Goal: Subscribe to service/newsletter

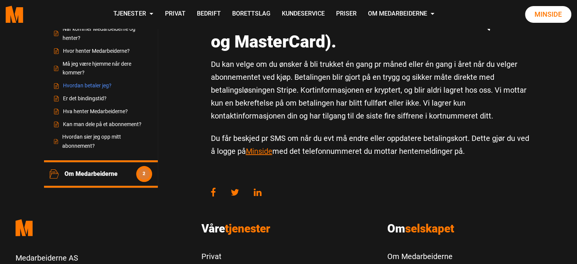
scroll to position [163, 0]
click at [89, 97] on link "Er det bindingstid?" at bounding box center [100, 98] width 95 height 9
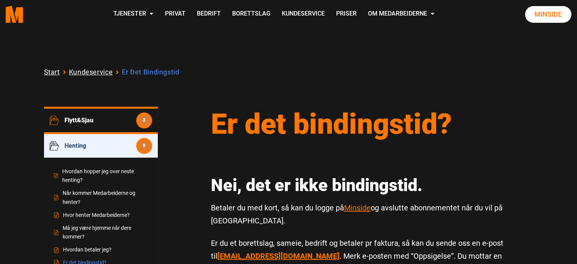
click at [546, 74] on div "Start Kundeservice Er Det Bindingstid" at bounding box center [288, 67] width 577 height 78
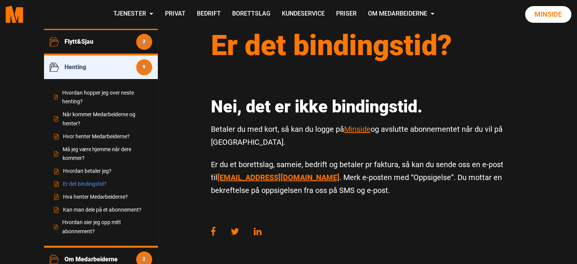
scroll to position [81, 0]
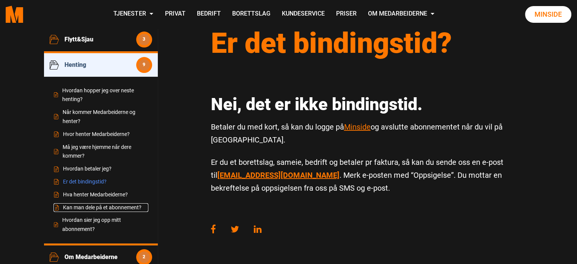
click at [101, 206] on link "Kan man dele på et abonnement?" at bounding box center [100, 207] width 95 height 9
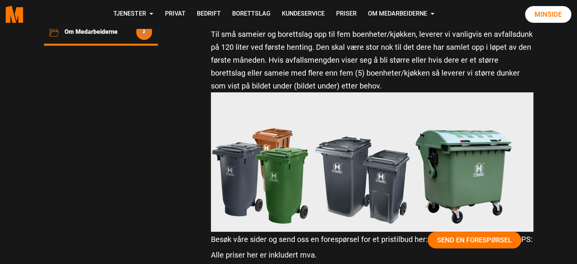
scroll to position [138, 0]
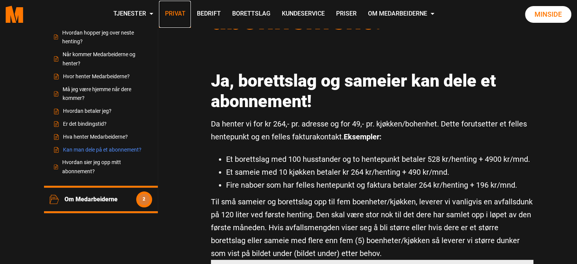
click at [177, 15] on link "Privat" at bounding box center [175, 14] width 32 height 27
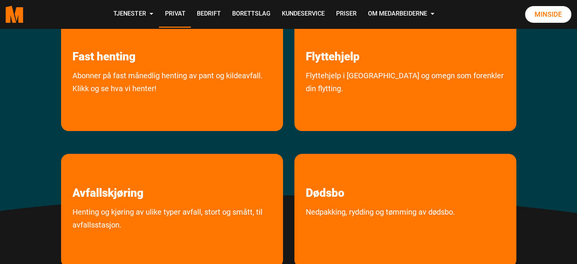
scroll to position [177, 0]
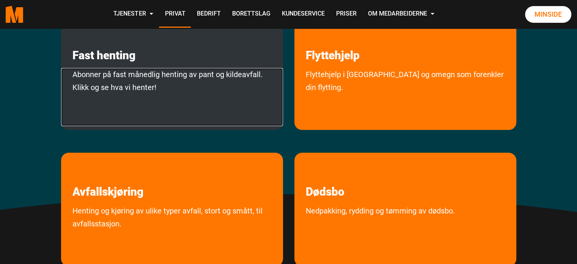
click at [146, 79] on link "Abonner på fast månedlig henting av pant og kildeavfall. Klikk og se hva vi hen…" at bounding box center [172, 97] width 222 height 58
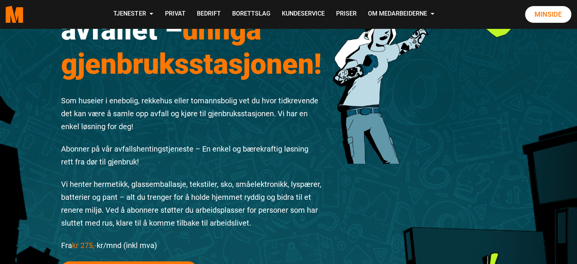
scroll to position [150, 0]
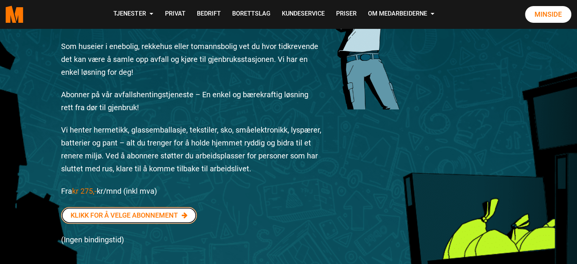
click at [183, 214] on icon at bounding box center [185, 215] width 6 height 7
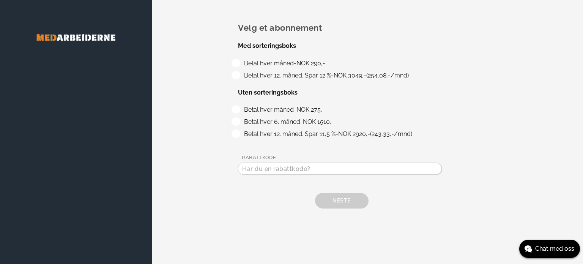
drag, startPoint x: 237, startPoint y: 107, endPoint x: 234, endPoint y: 101, distance: 7.1
click at [234, 101] on div "Velg et abonnement Med sorteringsboks Betal hver måned - NOK 290,- Betal hver 1…" at bounding box center [367, 115] width 431 height 231
click at [241, 107] on label "Betal hver måned - NOK 275,-" at bounding box center [282, 109] width 83 height 7
click at [241, 107] on input "Betal hver måned - NOK 275,-" at bounding box center [243, 107] width 5 height 5
radio input "true"
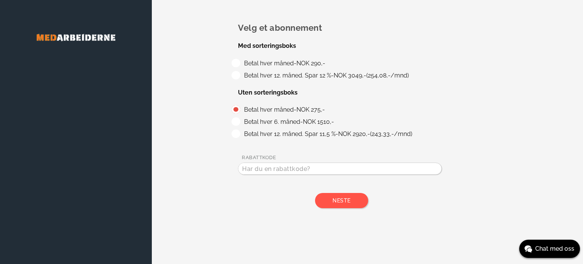
click at [344, 200] on span "Neste" at bounding box center [341, 200] width 18 height 6
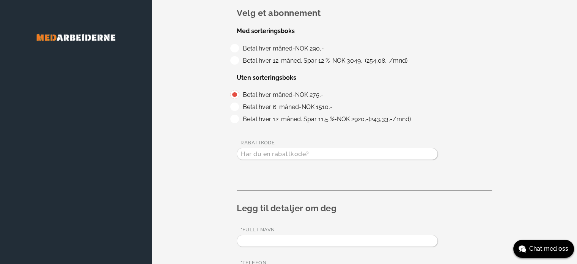
scroll to position [140, 0]
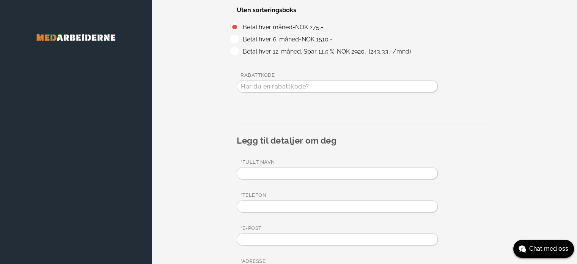
click at [261, 175] on input "text" at bounding box center [337, 172] width 200 height 11
type input "[PERSON_NAME]"
click at [253, 205] on input "tel" at bounding box center [337, 205] width 200 height 11
type input "90194143"
type input "ragnarsfaye@gmail.com"
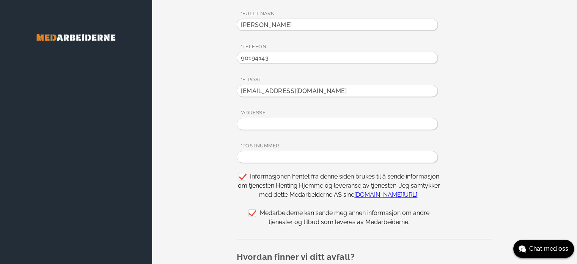
scroll to position [289, 0]
click at [258, 122] on input "text" at bounding box center [337, 122] width 200 height 11
type input "Ymers vei 18"
click at [267, 151] on input "text" at bounding box center [337, 155] width 200 height 11
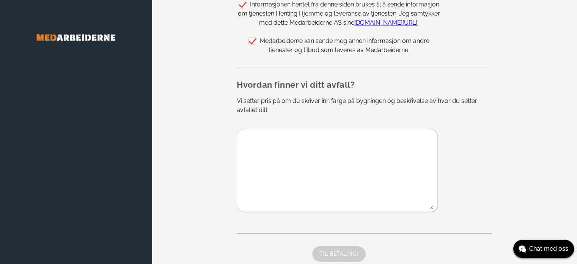
scroll to position [461, 0]
type input "0588 Oslo"
click at [254, 138] on textarea at bounding box center [335, 168] width 196 height 80
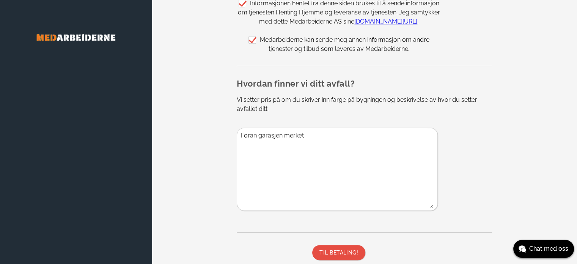
click at [284, 134] on textarea "Foran garasjen merket" at bounding box center [335, 168] width 196 height 80
click at [340, 133] on textarea "Foran garasjen i Ymers vei merket" at bounding box center [335, 168] width 196 height 80
click at [335, 134] on textarea "Foran garasjen i Ymers vei merket 18." at bounding box center [335, 168] width 196 height 80
click at [336, 132] on textarea "Foran garasjen i Ymers vei merket 18." at bounding box center [335, 168] width 196 height 80
click at [344, 131] on textarea "Foran garasjen i Ymers vei merket "18." at bounding box center [335, 168] width 196 height 80
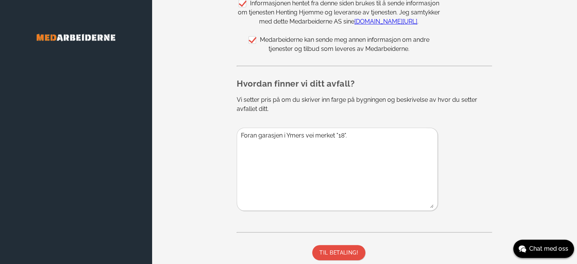
click at [352, 133] on textarea "Foran garasjen i Ymers vei merket "18"." at bounding box center [335, 168] width 196 height 80
click at [346, 136] on textarea "Foran garasjen i Ymers vei merket "18"., nedenfor gult hus" at bounding box center [335, 168] width 196 height 80
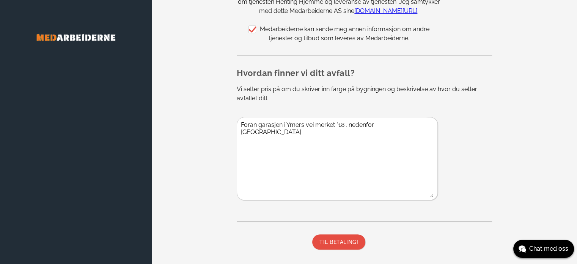
scroll to position [478, 0]
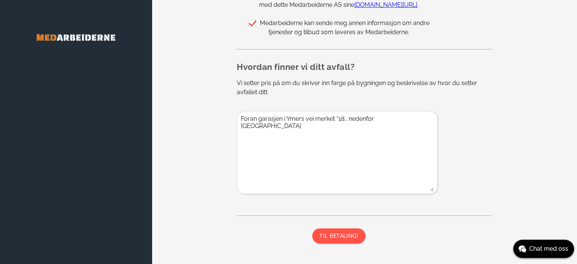
type textarea "Foran garasjen i Ymers vei merket "18., nedenfor gult hus"
click at [343, 230] on button "TIL BETALING!" at bounding box center [338, 235] width 53 height 15
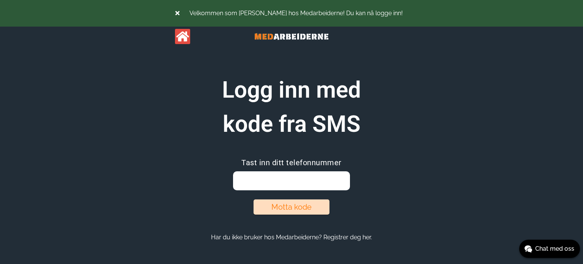
click at [241, 180] on input "email" at bounding box center [291, 180] width 116 height 19
click at [255, 181] on input "email" at bounding box center [291, 180] width 116 height 19
type input "90194143"
click at [286, 203] on button "Motta kode" at bounding box center [291, 206] width 76 height 15
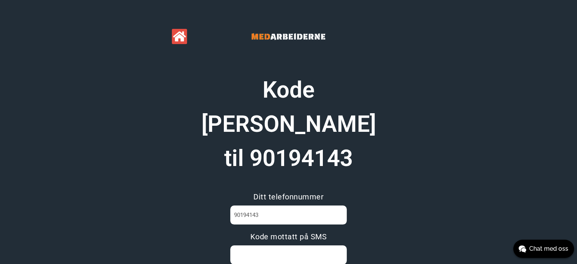
click at [242, 245] on input at bounding box center [288, 254] width 116 height 19
type input "2ltc5bx8"
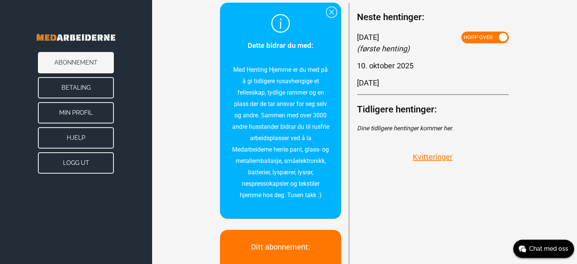
scroll to position [141, 0]
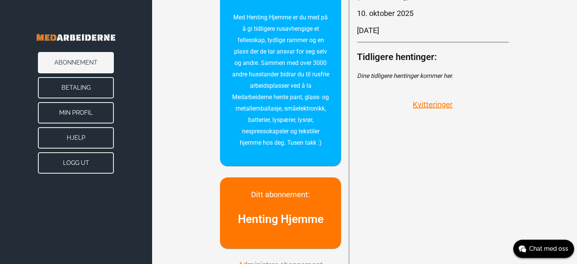
click at [80, 165] on button "Logg ut" at bounding box center [76, 162] width 76 height 21
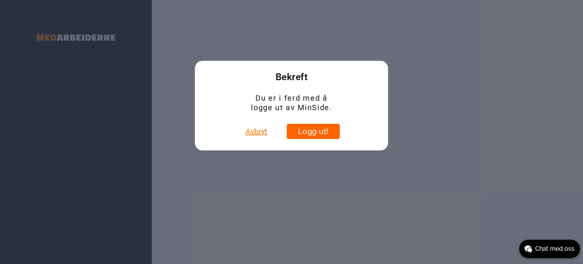
click at [311, 129] on button "Logg ut!" at bounding box center [312, 131] width 53 height 15
